Goal: Check status: Check status

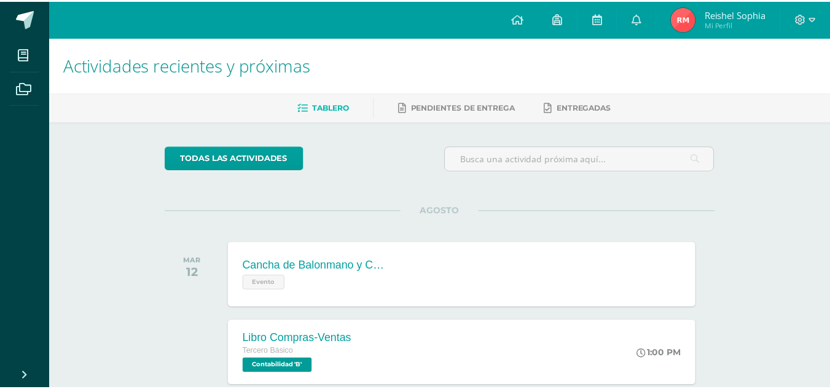
scroll to position [304, 0]
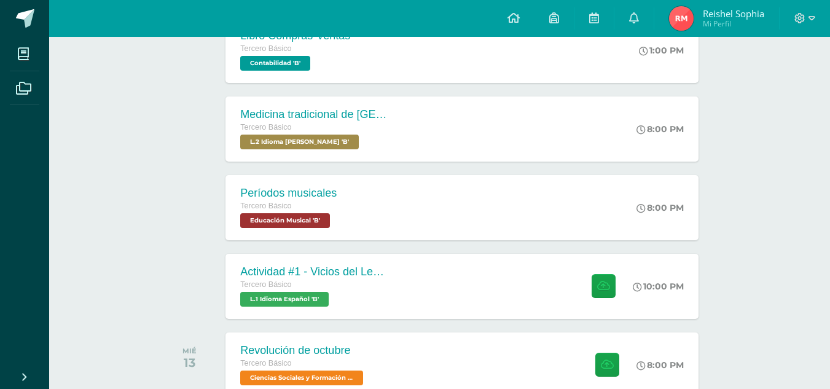
click at [710, 2] on link "Reishel Sophia Mi Perfil" at bounding box center [717, 18] width 125 height 37
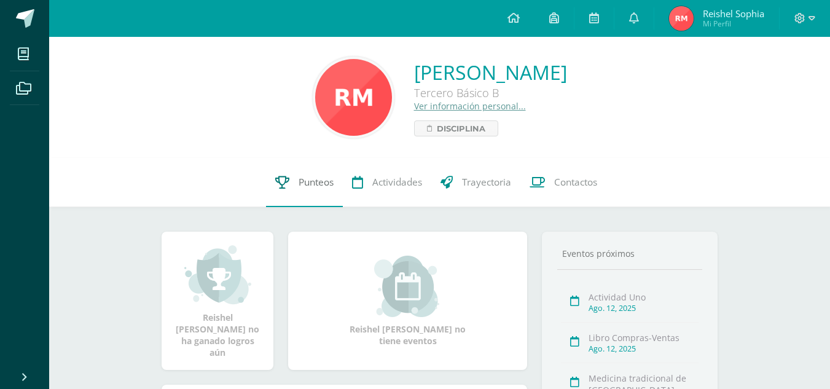
click at [315, 180] on span "Punteos" at bounding box center [316, 182] width 35 height 13
click at [563, 320] on div "Actividad Uno Ago. 12, 2025" at bounding box center [630, 302] width 138 height 41
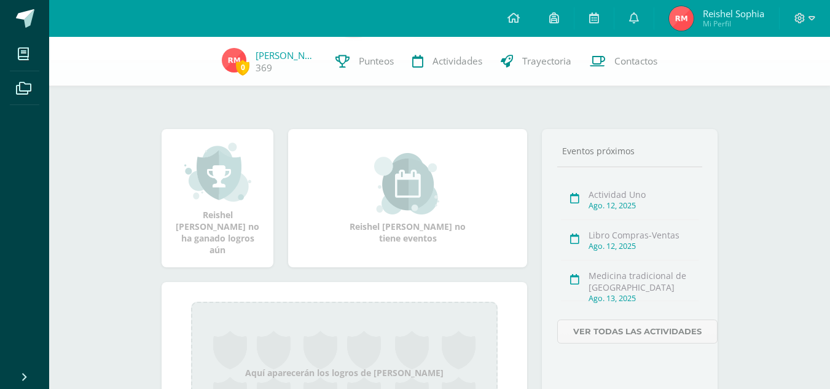
scroll to position [211, 0]
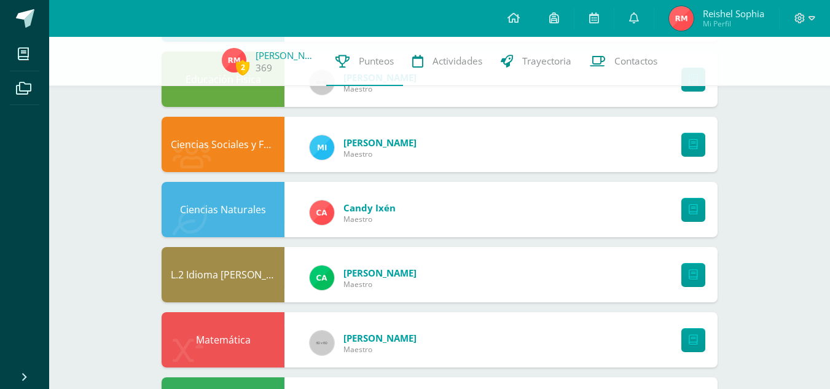
scroll to position [796, 0]
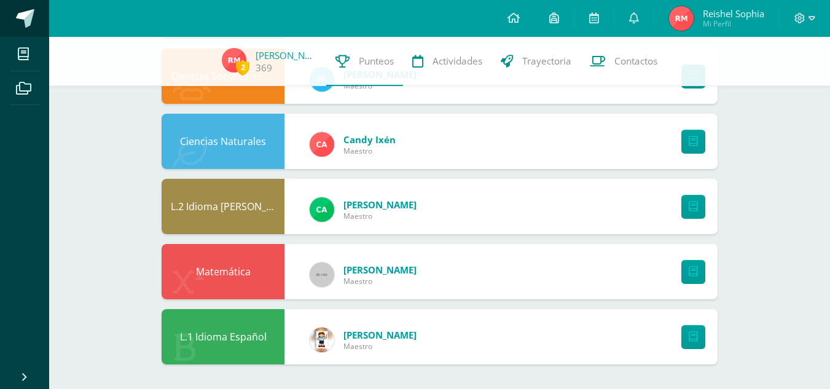
click at [28, 13] on span at bounding box center [25, 18] width 18 height 18
click at [243, 65] on span "2" at bounding box center [243, 67] width 14 height 15
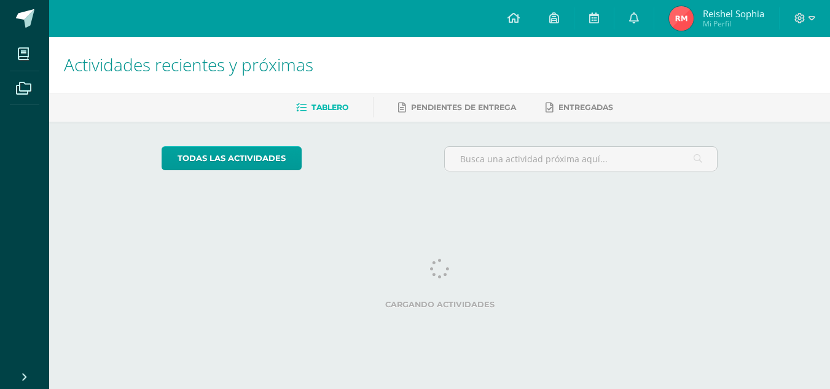
click at [699, 15] on span "Reishel Sophia Mi Perfil" at bounding box center [717, 18] width 100 height 25
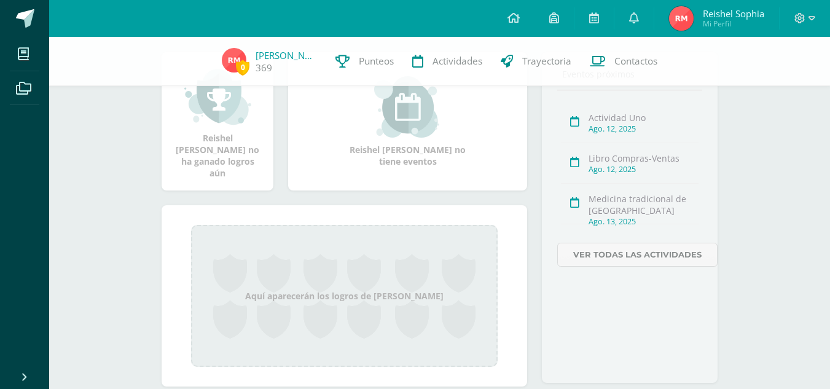
scroll to position [168, 0]
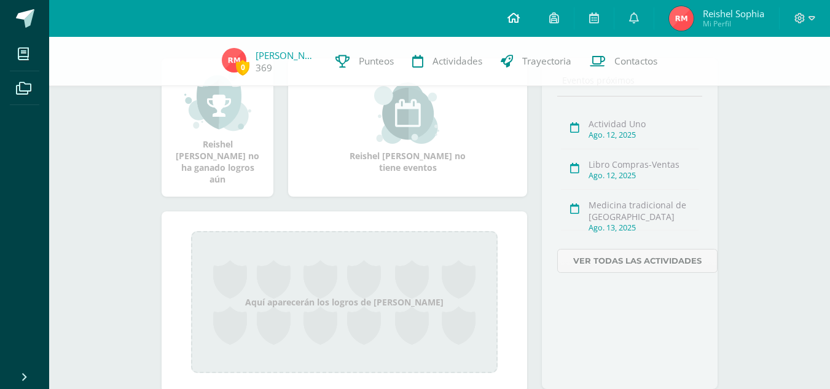
click at [522, 9] on link at bounding box center [514, 18] width 42 height 37
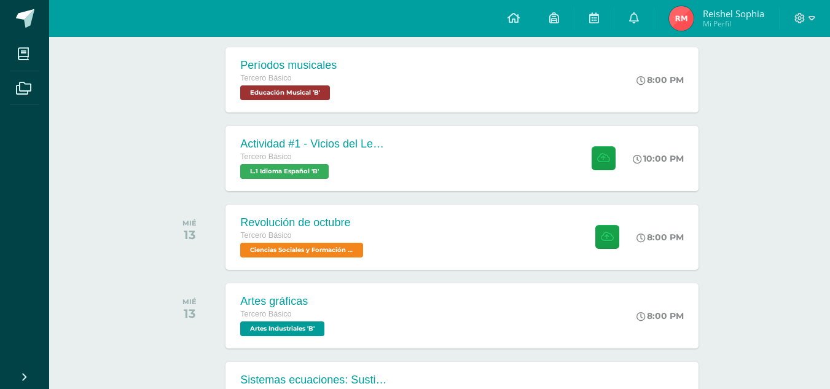
scroll to position [457, 0]
